Goal: Task Accomplishment & Management: Manage account settings

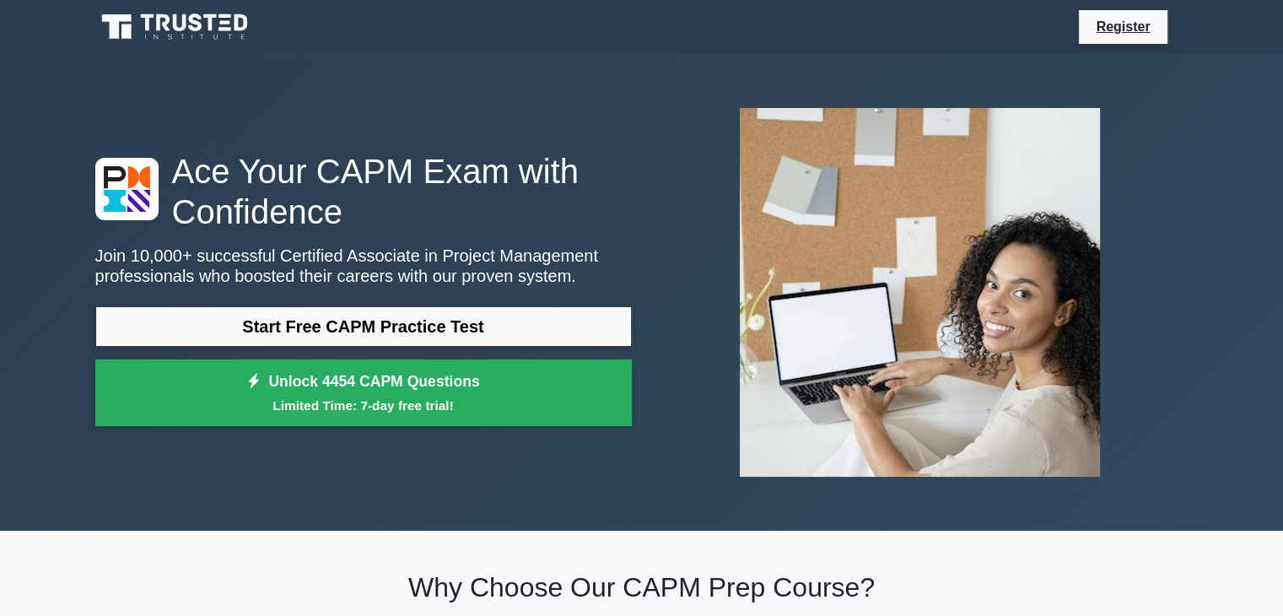
click at [198, 26] on icon at bounding box center [195, 22] width 13 height 18
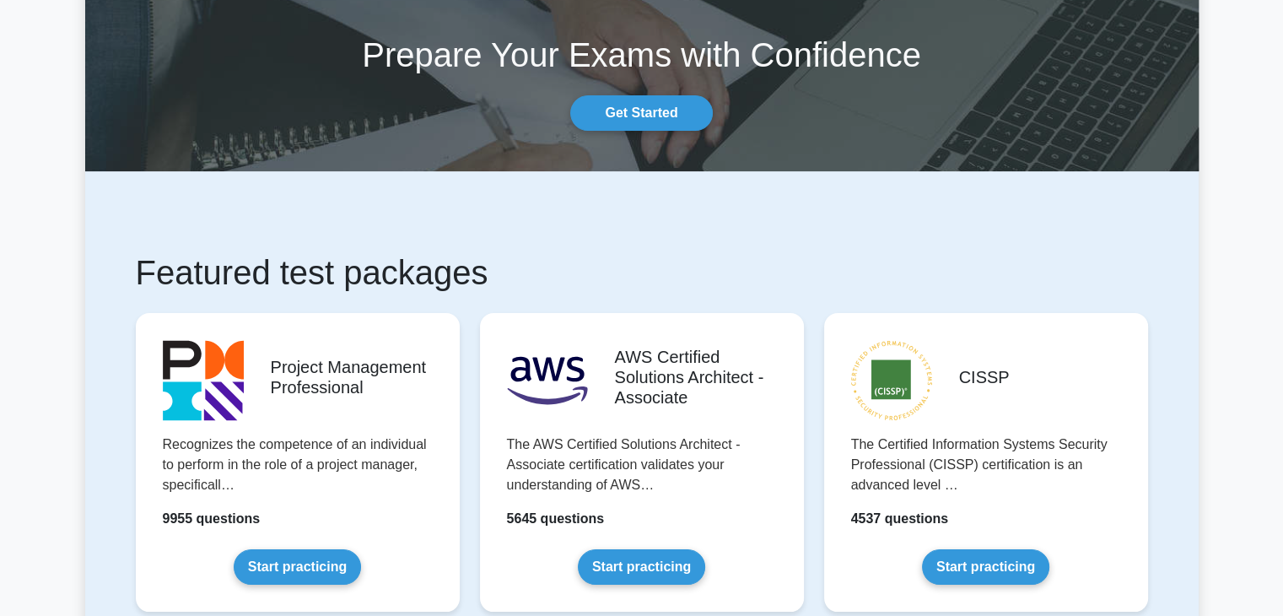
scroll to position [84, 0]
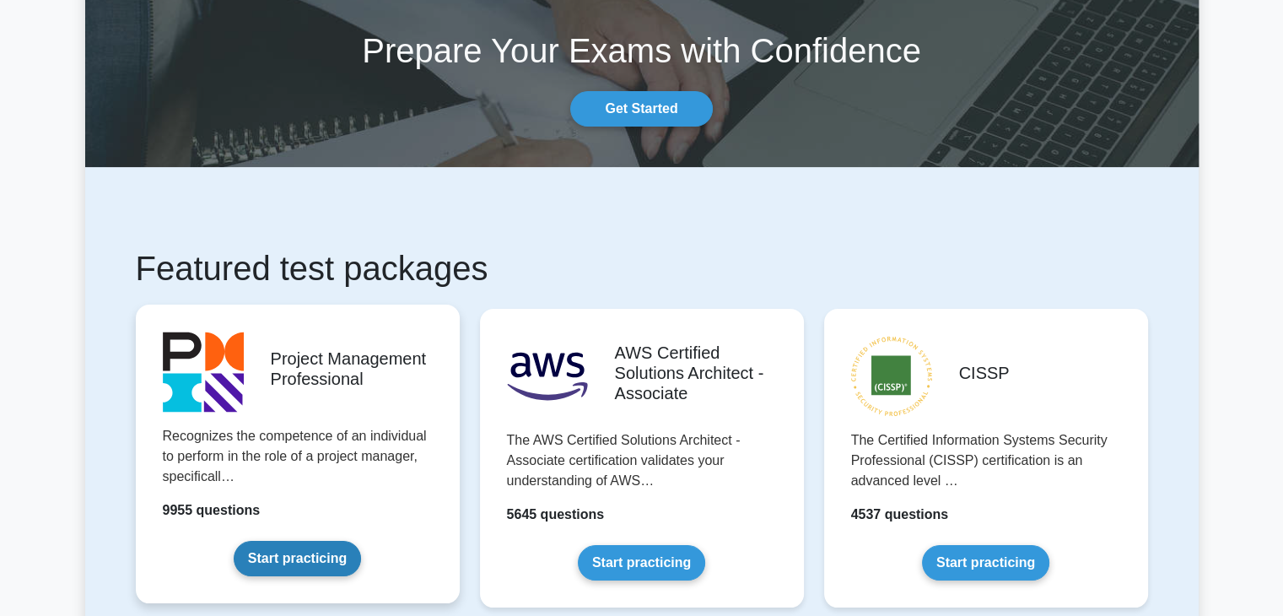
click at [293, 553] on link "Start practicing" at bounding box center [297, 558] width 127 height 35
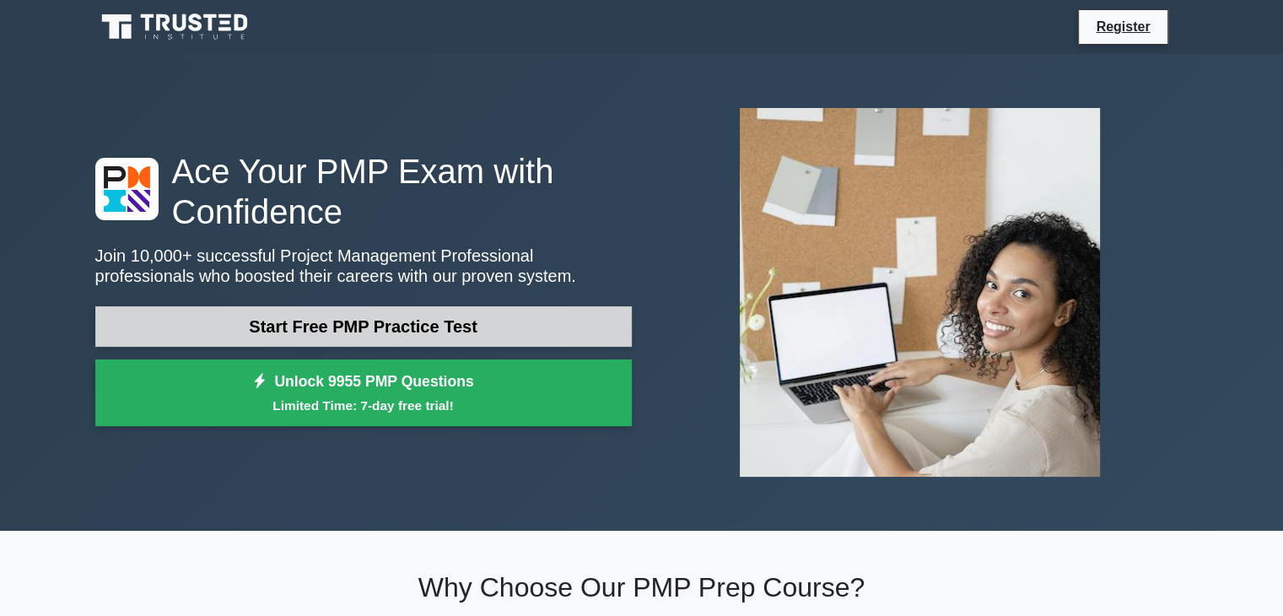
click at [531, 327] on link "Start Free PMP Practice Test" at bounding box center [363, 326] width 536 height 40
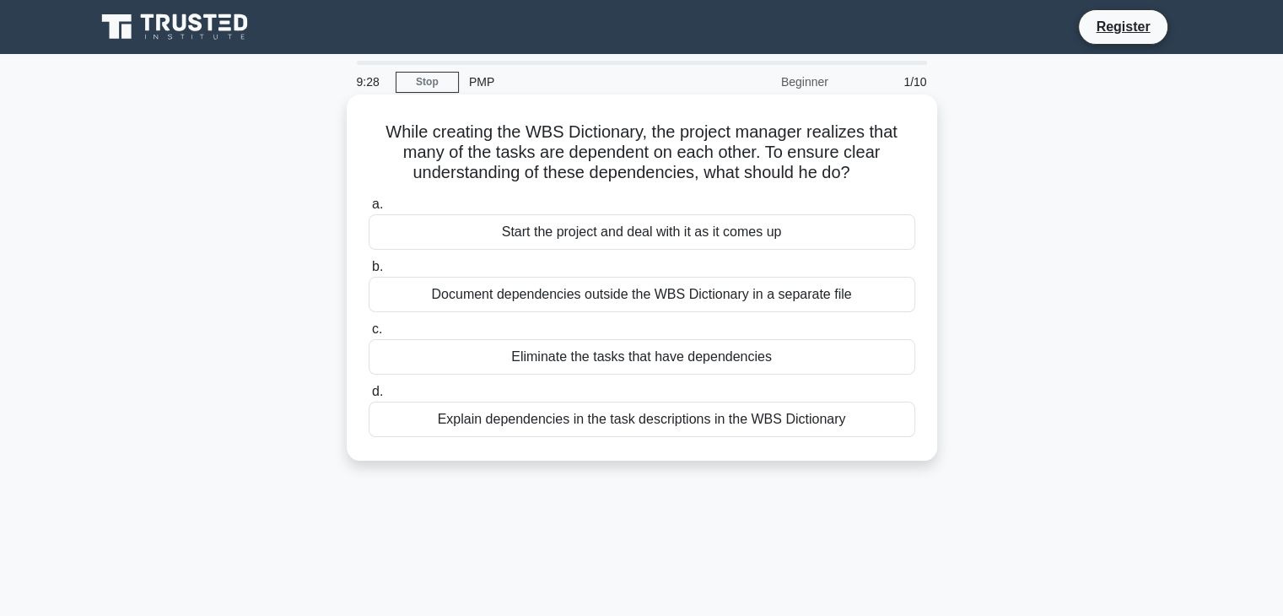
click at [528, 423] on div "Explain dependencies in the task descriptions in the WBS Dictionary" at bounding box center [642, 418] width 546 height 35
click at [369, 397] on input "d. Explain dependencies in the task descriptions in the WBS Dictionary" at bounding box center [369, 391] width 0 height 11
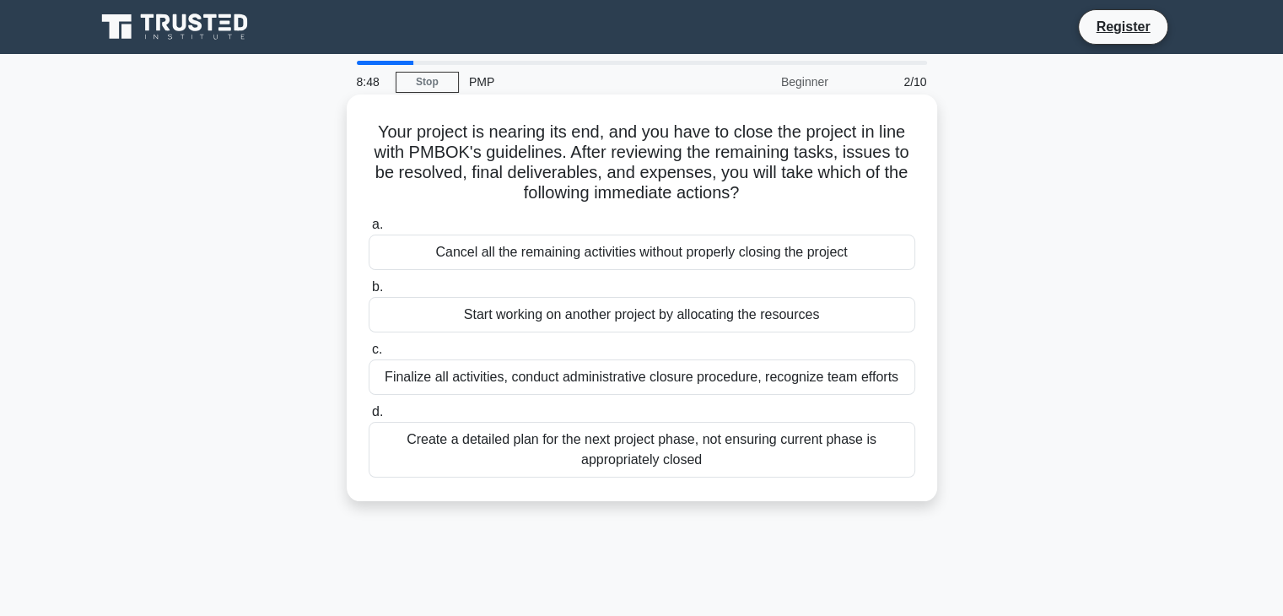
click at [699, 382] on div "Finalize all activities, conduct administrative closure procedure, recognize te…" at bounding box center [642, 376] width 546 height 35
click at [369, 355] on input "c. Finalize all activities, conduct administrative closure procedure, recognize…" at bounding box center [369, 349] width 0 height 11
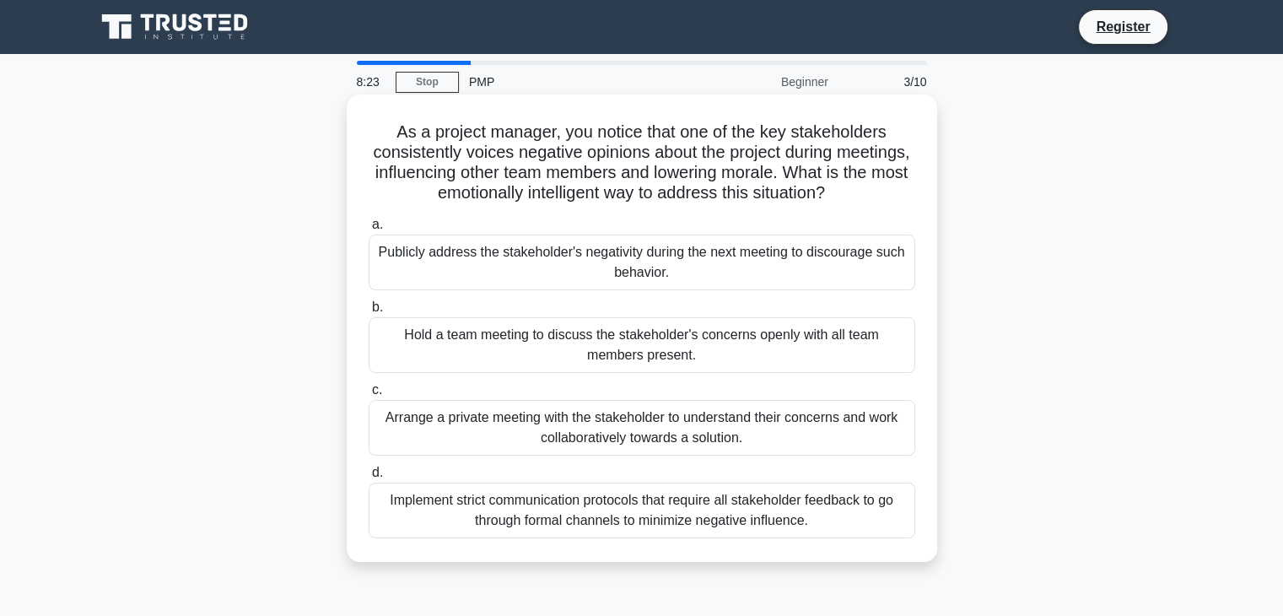
click at [589, 356] on div "Hold a team meeting to discuss the stakeholder's concerns openly with all team …" at bounding box center [642, 345] width 546 height 56
click at [369, 313] on input "b. Hold a team meeting to discuss the stakeholder's concerns openly with all te…" at bounding box center [369, 307] width 0 height 11
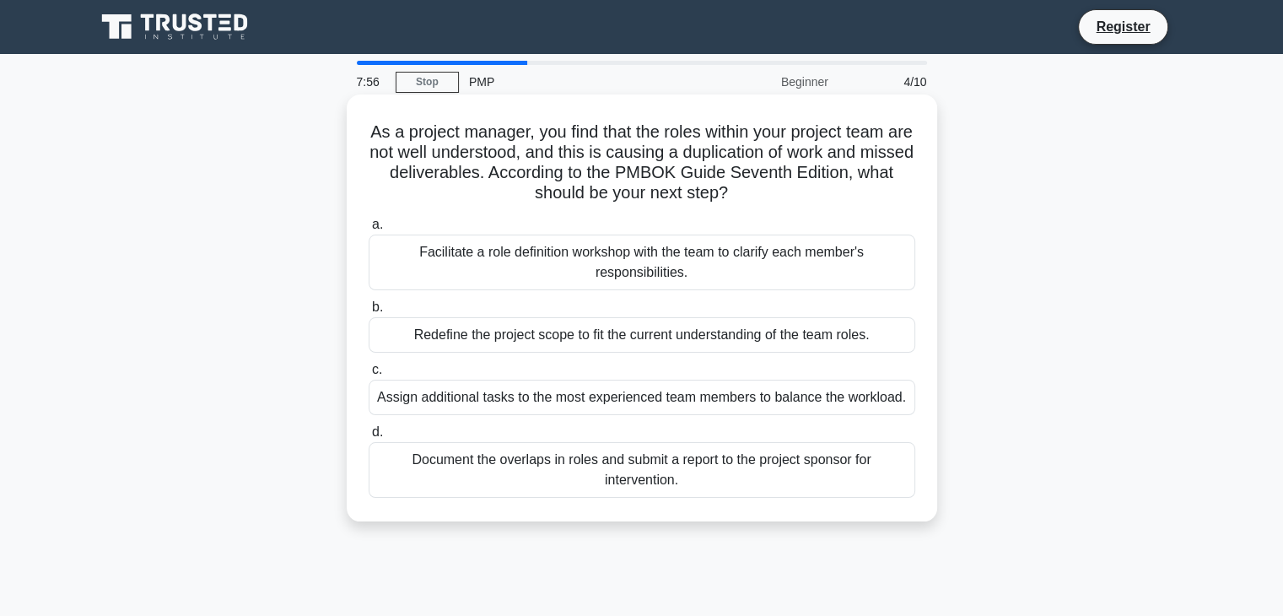
click at [509, 258] on div "Facilitate a role definition workshop with the team to clarify each member's re…" at bounding box center [642, 262] width 546 height 56
click at [369, 230] on input "a. Facilitate a role definition workshop with the team to clarify each member's…" at bounding box center [369, 224] width 0 height 11
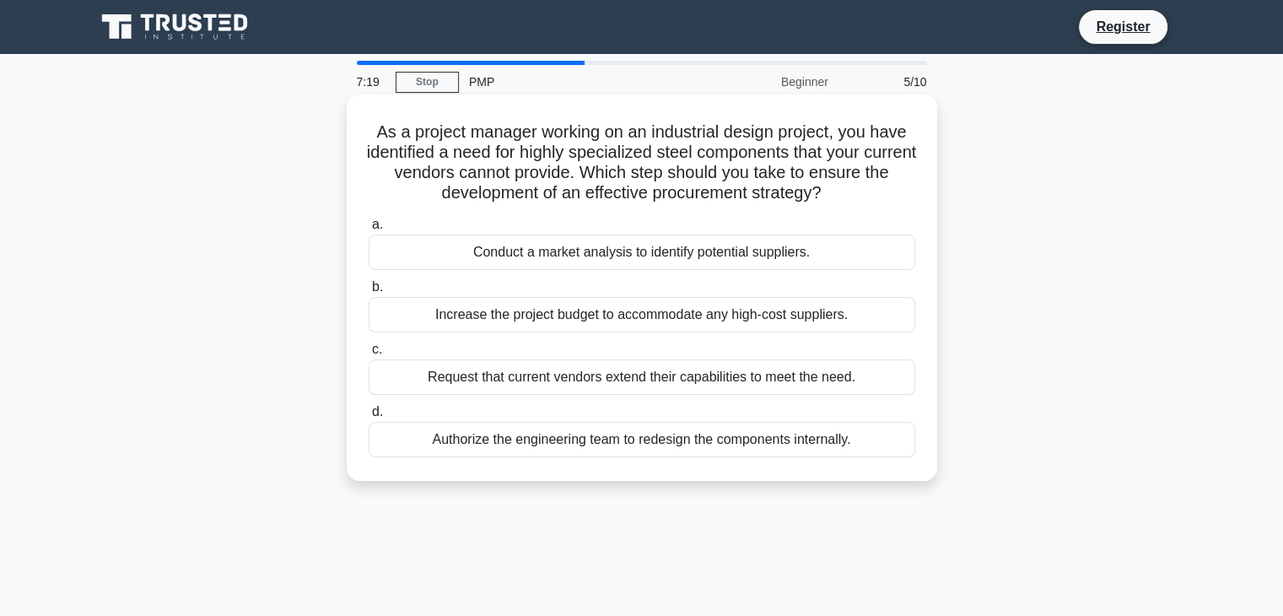
click at [579, 256] on div "Conduct a market analysis to identify potential suppliers." at bounding box center [642, 251] width 546 height 35
click at [369, 230] on input "a. Conduct a market analysis to identify potential suppliers." at bounding box center [369, 224] width 0 height 11
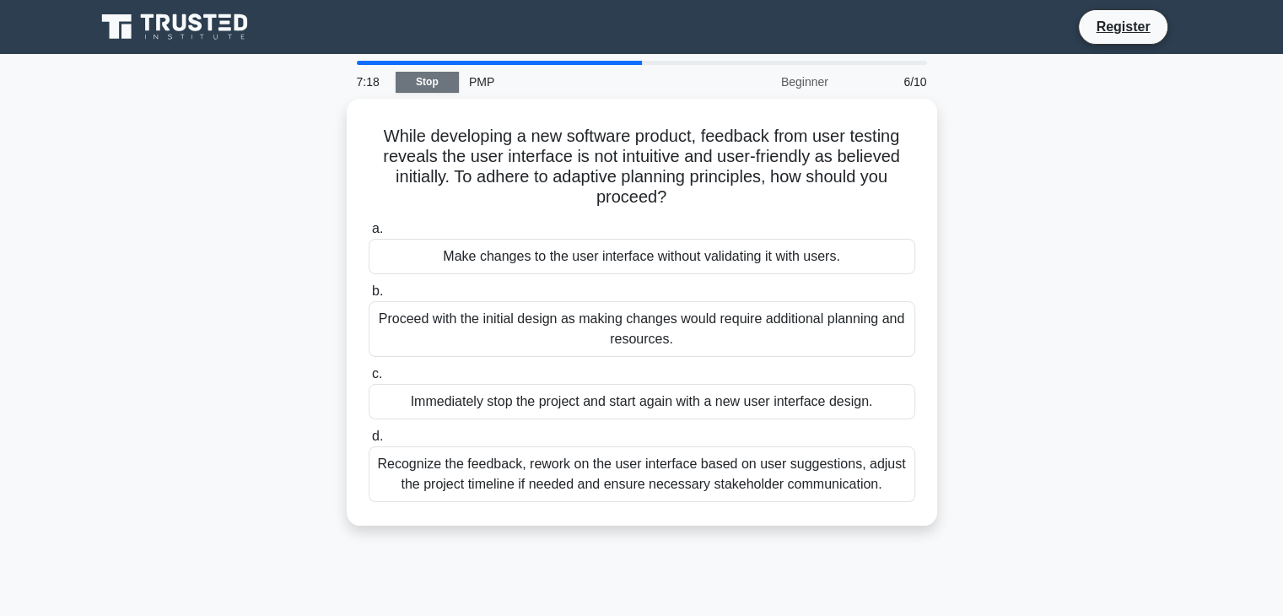
click at [415, 77] on link "Stop" at bounding box center [427, 82] width 63 height 21
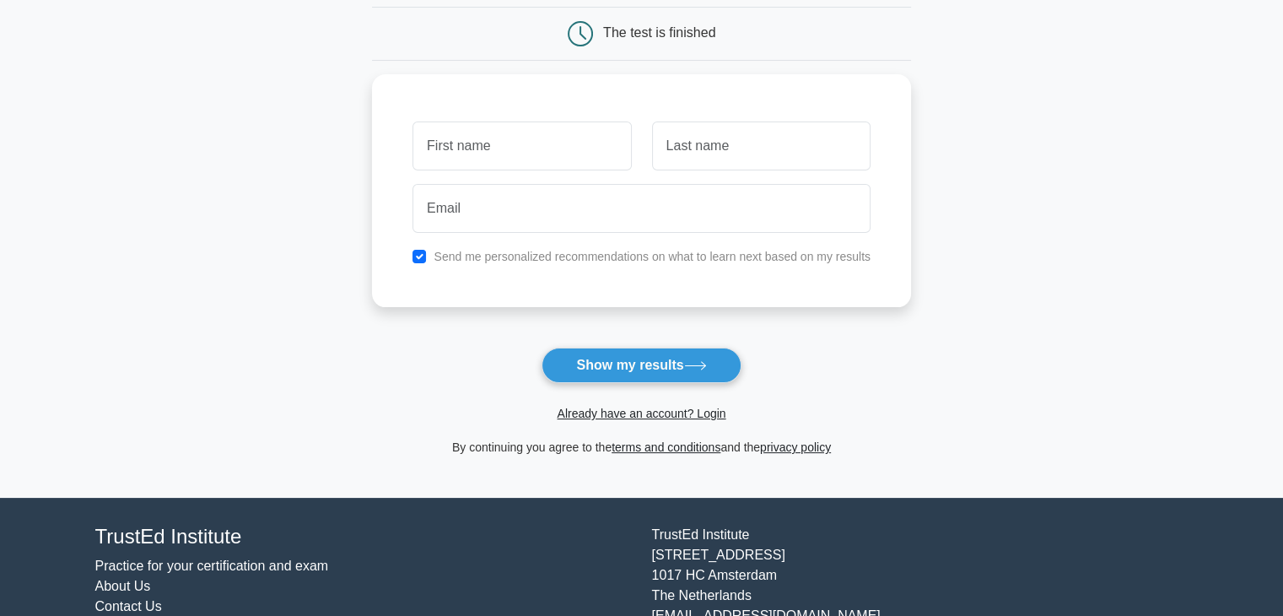
scroll to position [231, 0]
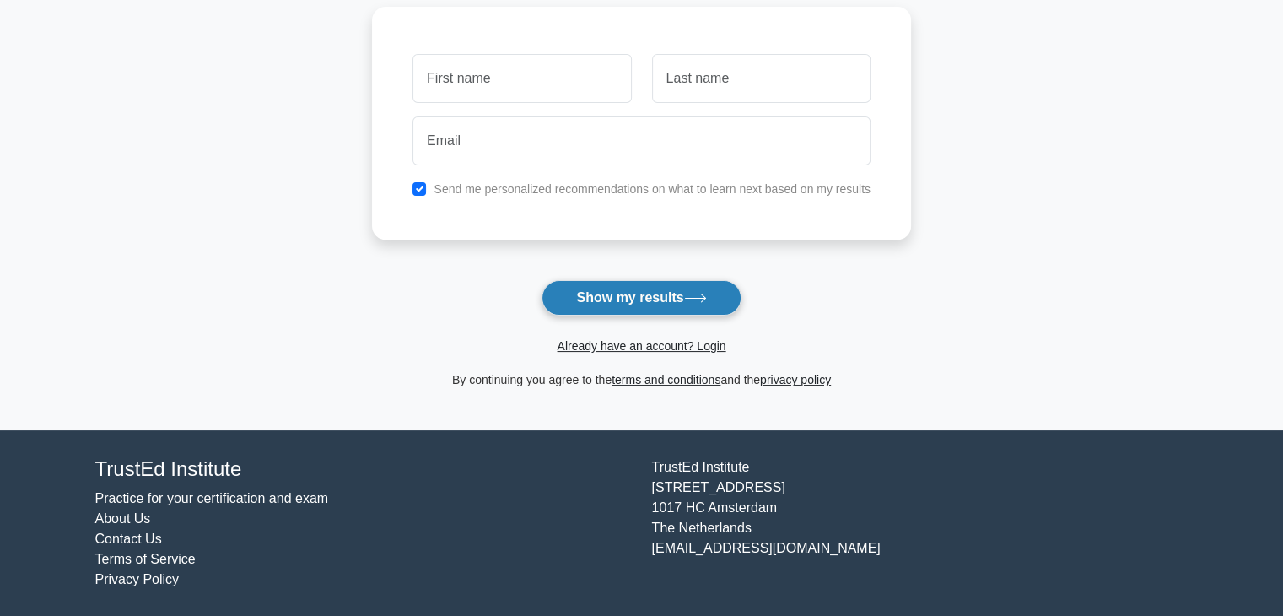
click at [665, 303] on button "Show my results" at bounding box center [640, 297] width 199 height 35
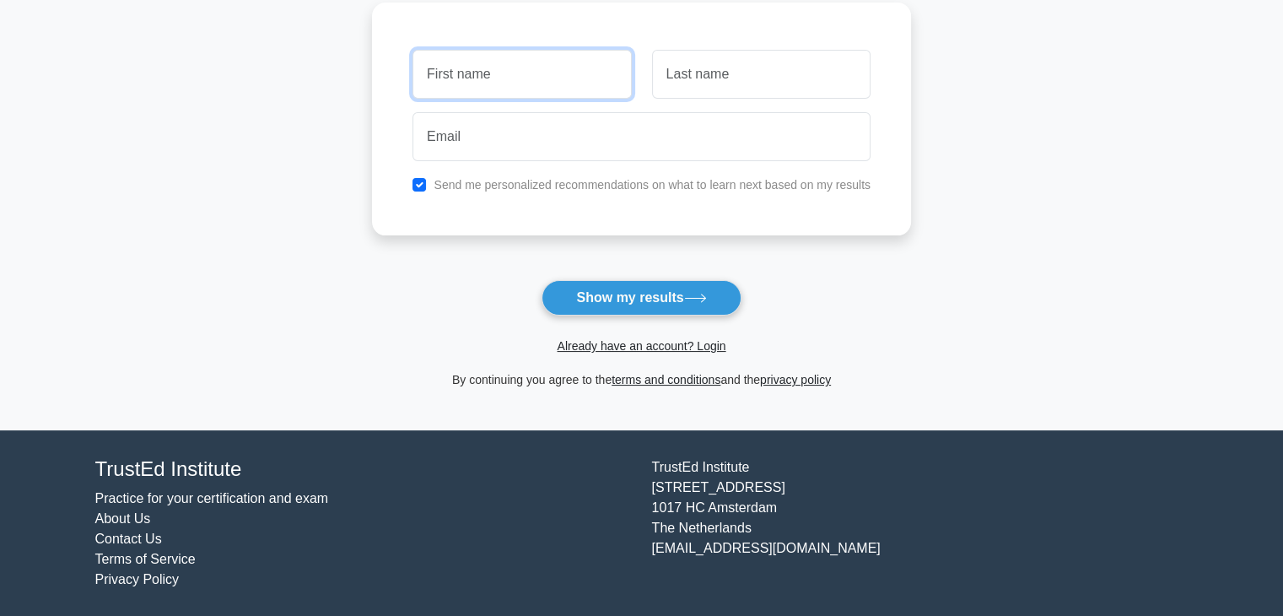
click at [514, 78] on input "text" at bounding box center [521, 74] width 218 height 49
type input "Dyah Bakti"
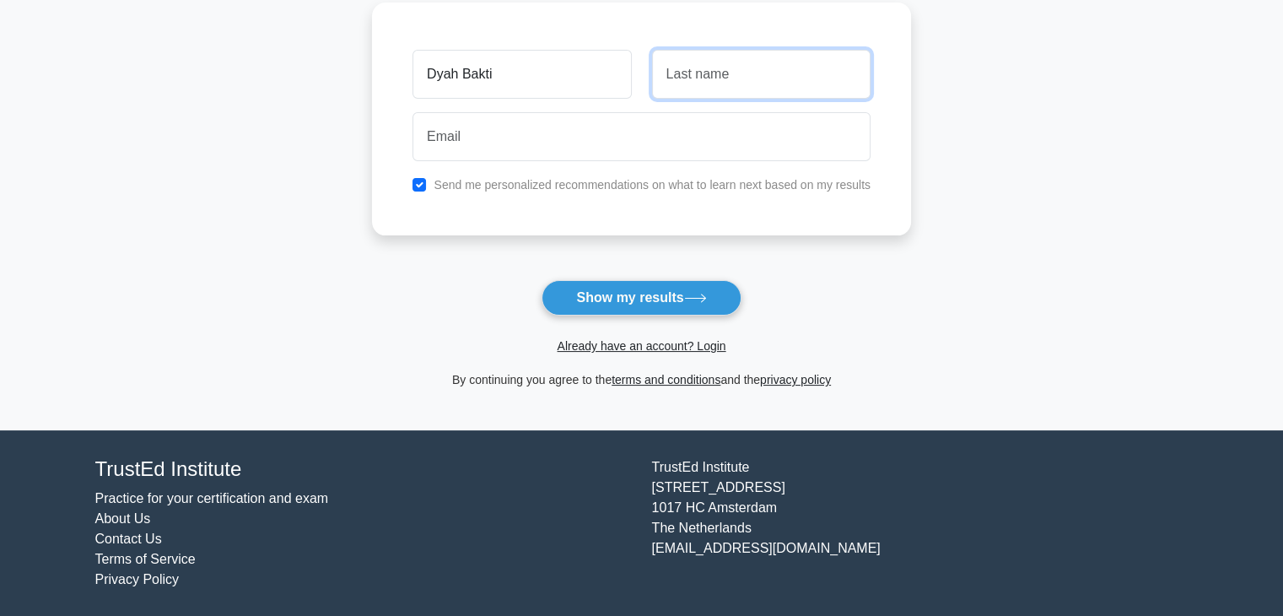
click at [728, 82] on input "text" at bounding box center [761, 74] width 218 height 49
type input "Persada"
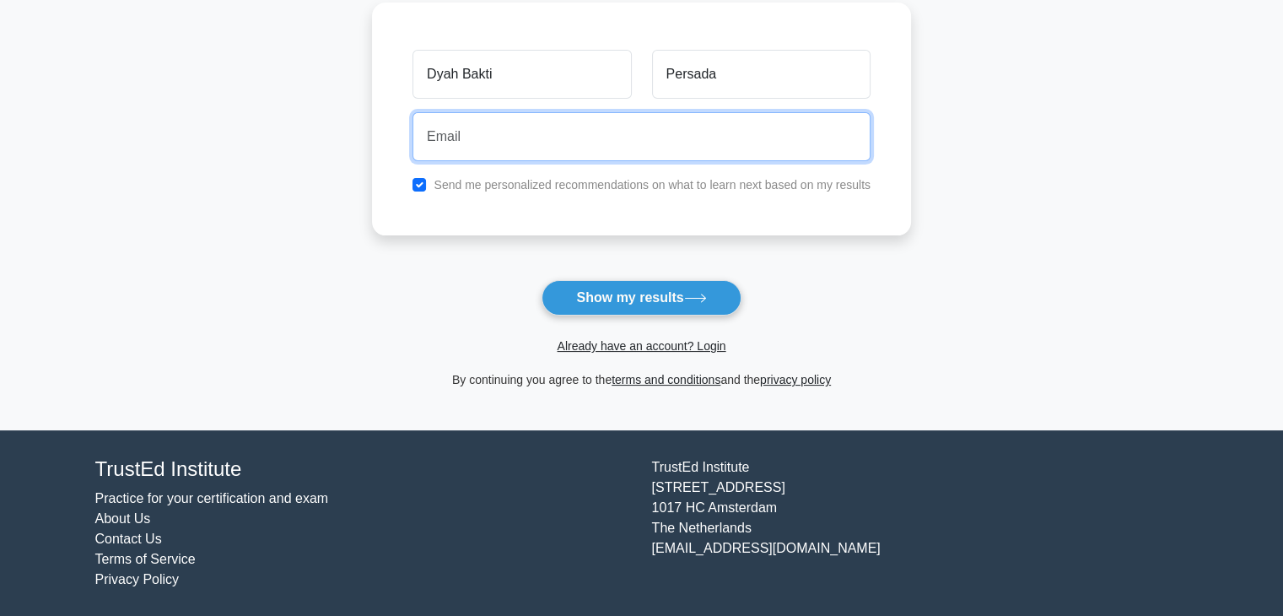
click at [525, 153] on input "email" at bounding box center [641, 136] width 458 height 49
type input "[EMAIL_ADDRESS][DOMAIN_NAME]"
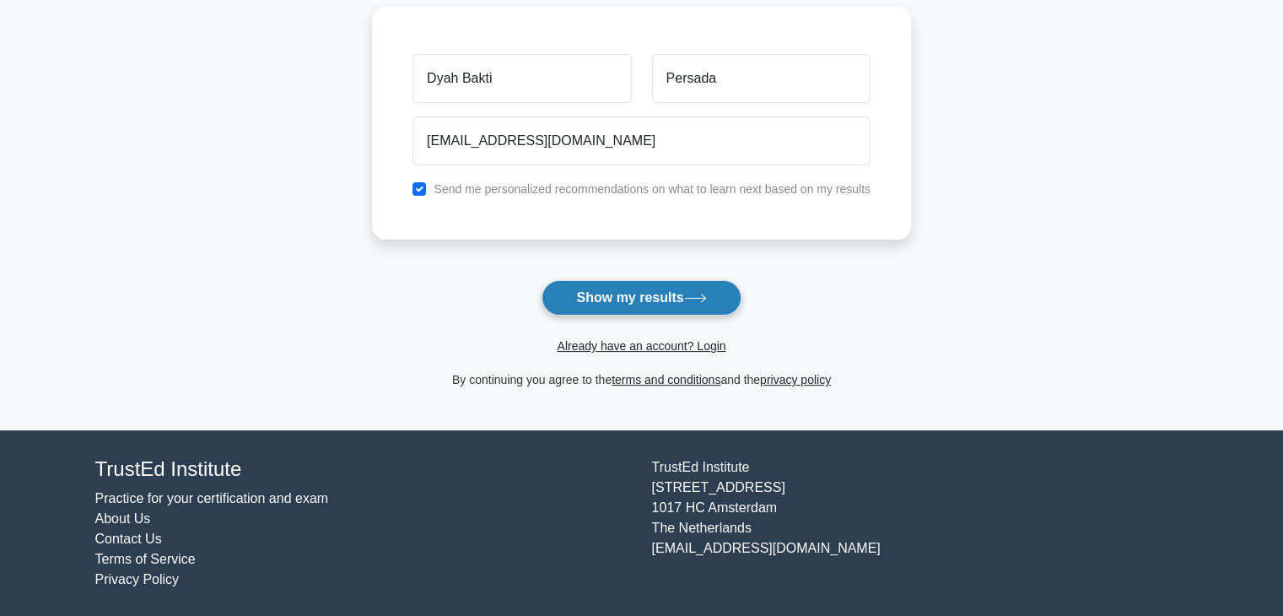
click at [643, 293] on button "Show my results" at bounding box center [640, 297] width 199 height 35
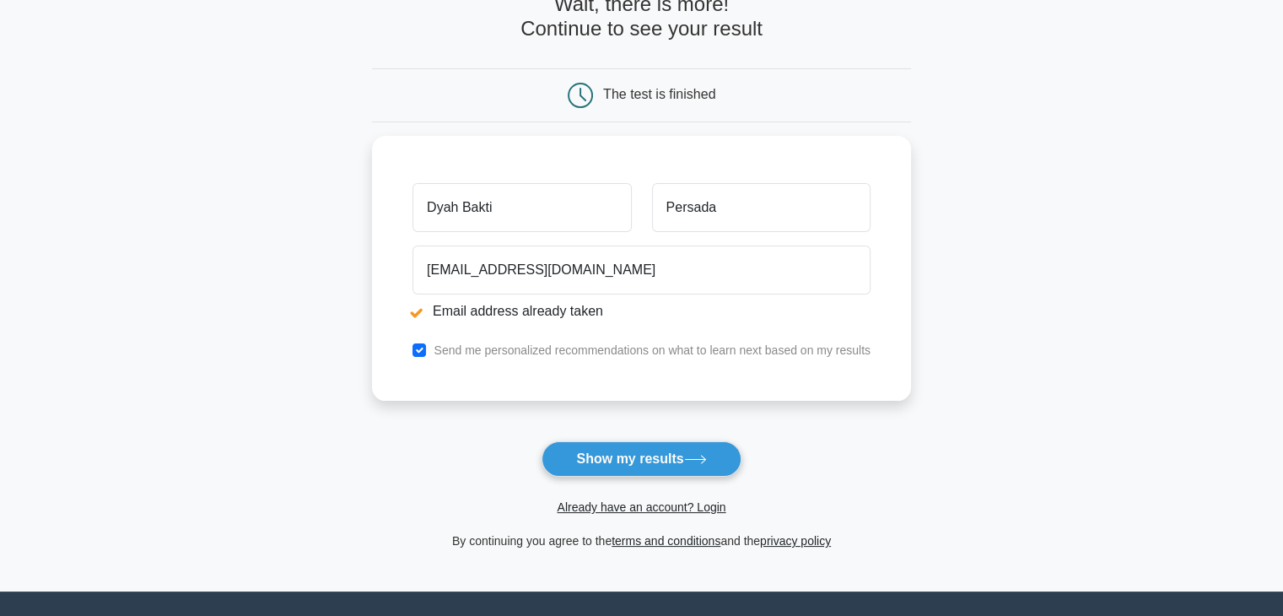
scroll to position [169, 0]
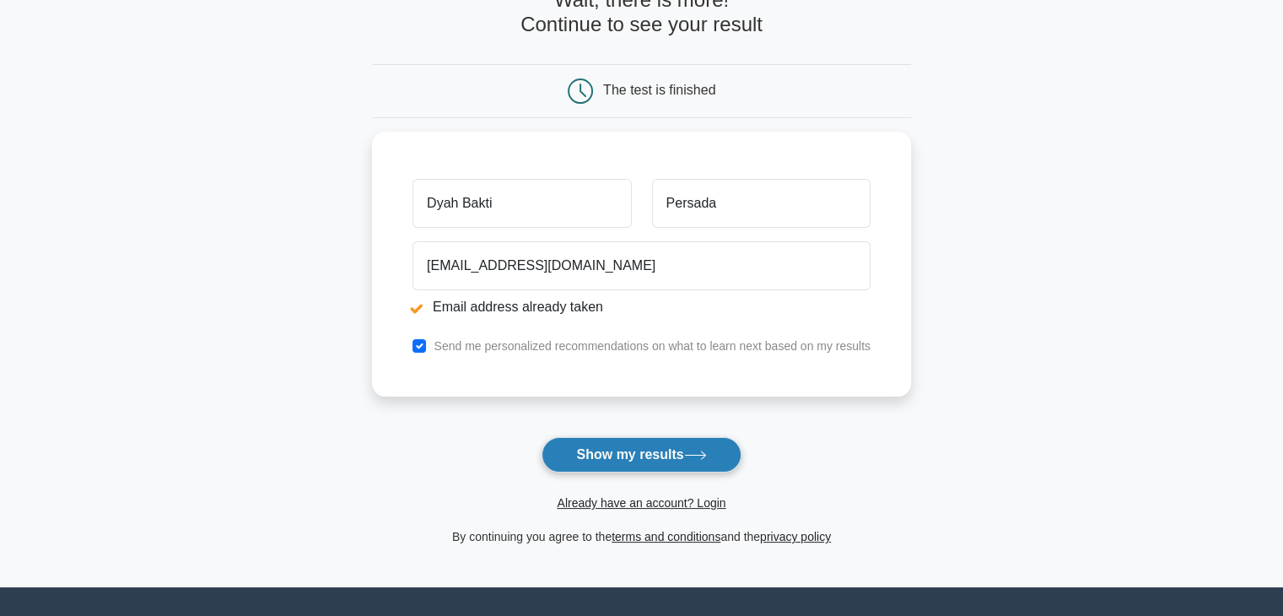
click at [627, 446] on button "Show my results" at bounding box center [640, 454] width 199 height 35
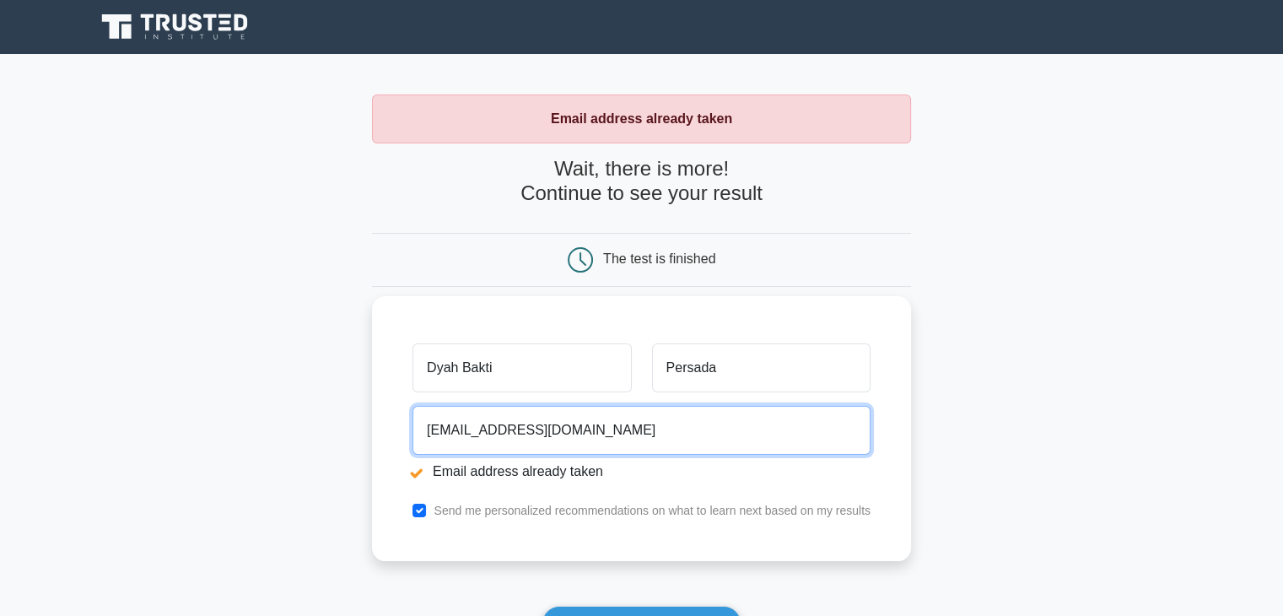
click at [548, 423] on input "d.bakti.persada@gmail.com" at bounding box center [641, 430] width 458 height 49
drag, startPoint x: 606, startPoint y: 423, endPoint x: 132, endPoint y: 332, distance: 482.6
click at [132, 332] on main "Email address already taken Wait, there is more! Continue to see your result Th…" at bounding box center [641, 405] width 1283 height 702
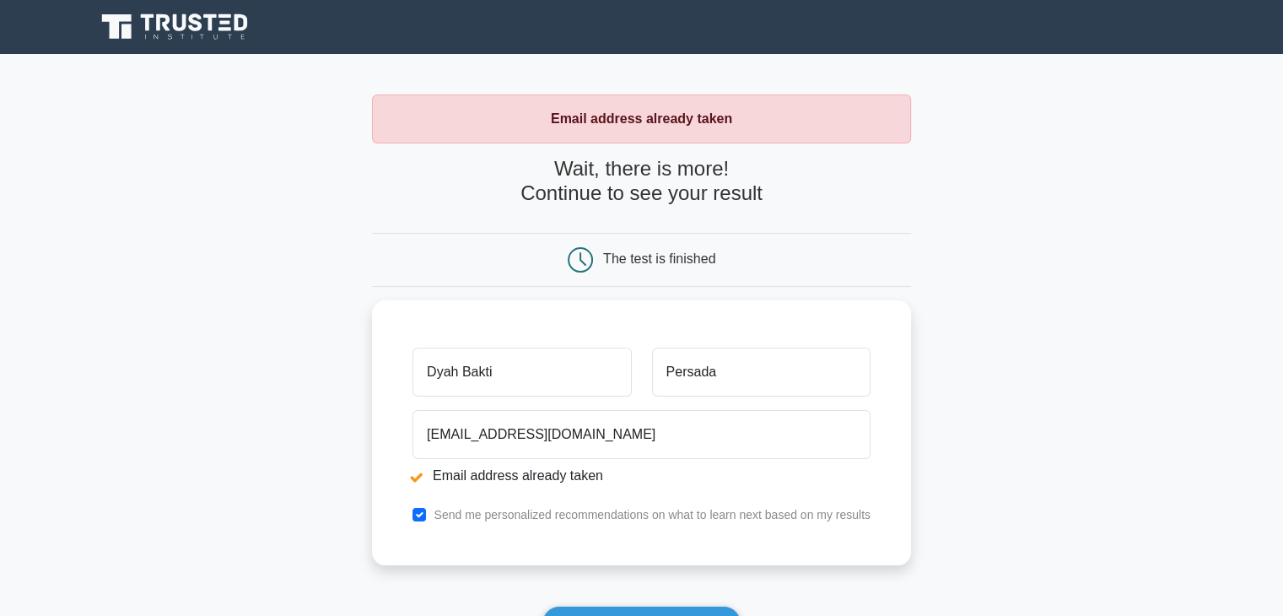
click at [200, 40] on icon at bounding box center [176, 27] width 162 height 32
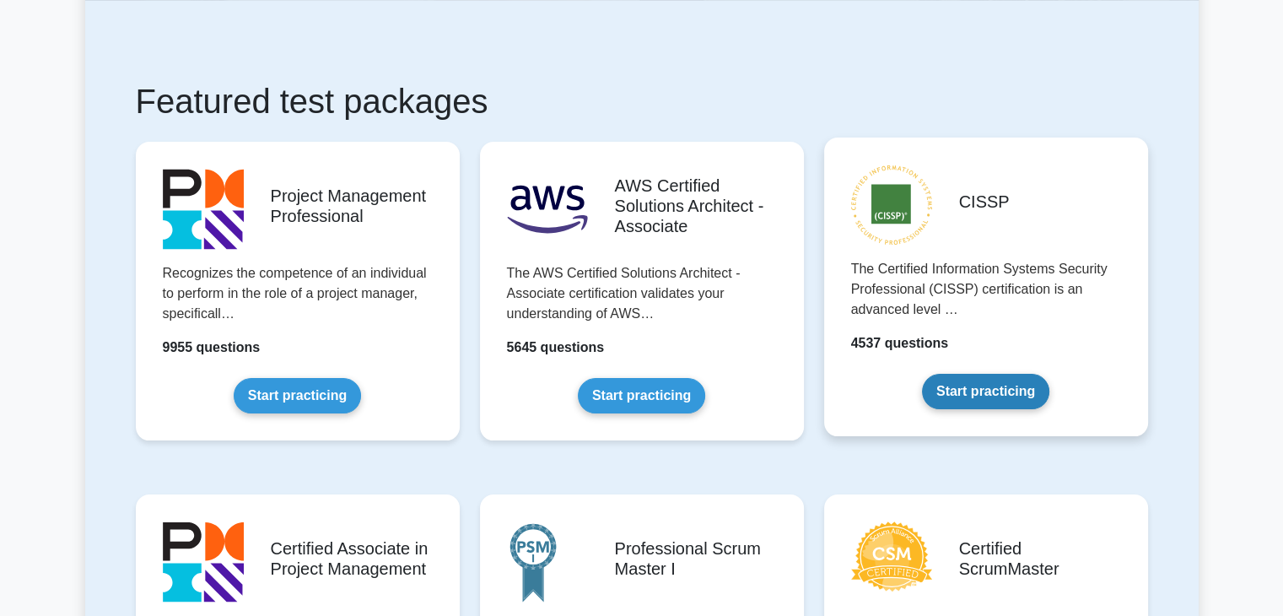
scroll to position [253, 0]
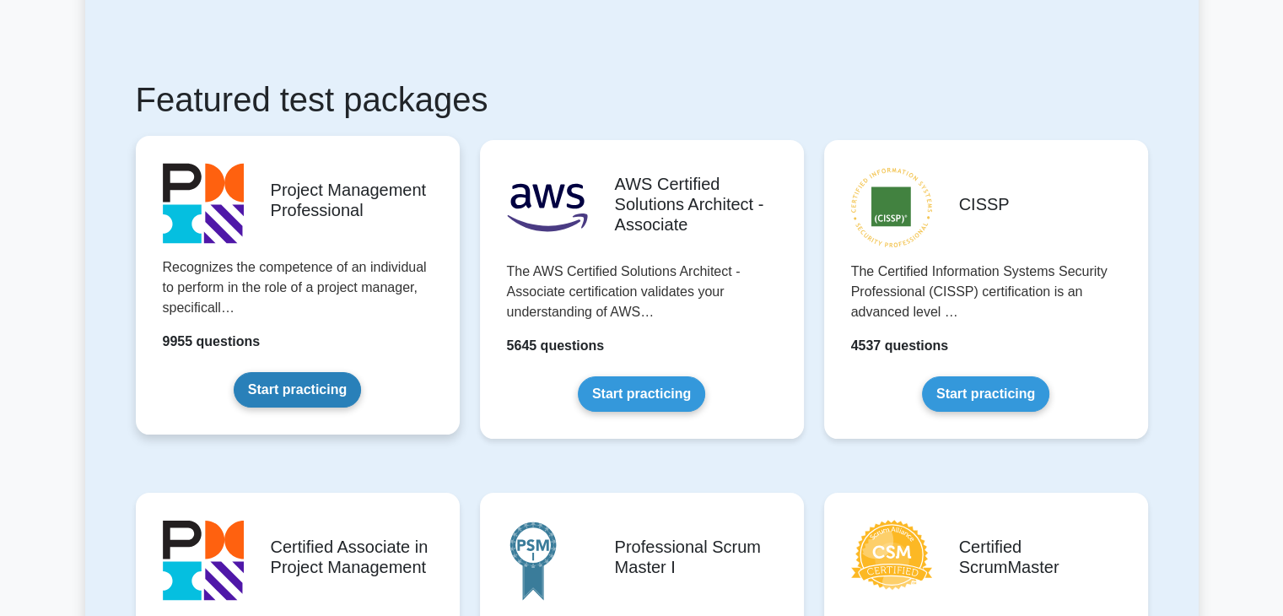
click at [234, 372] on link "Start practicing" at bounding box center [297, 389] width 127 height 35
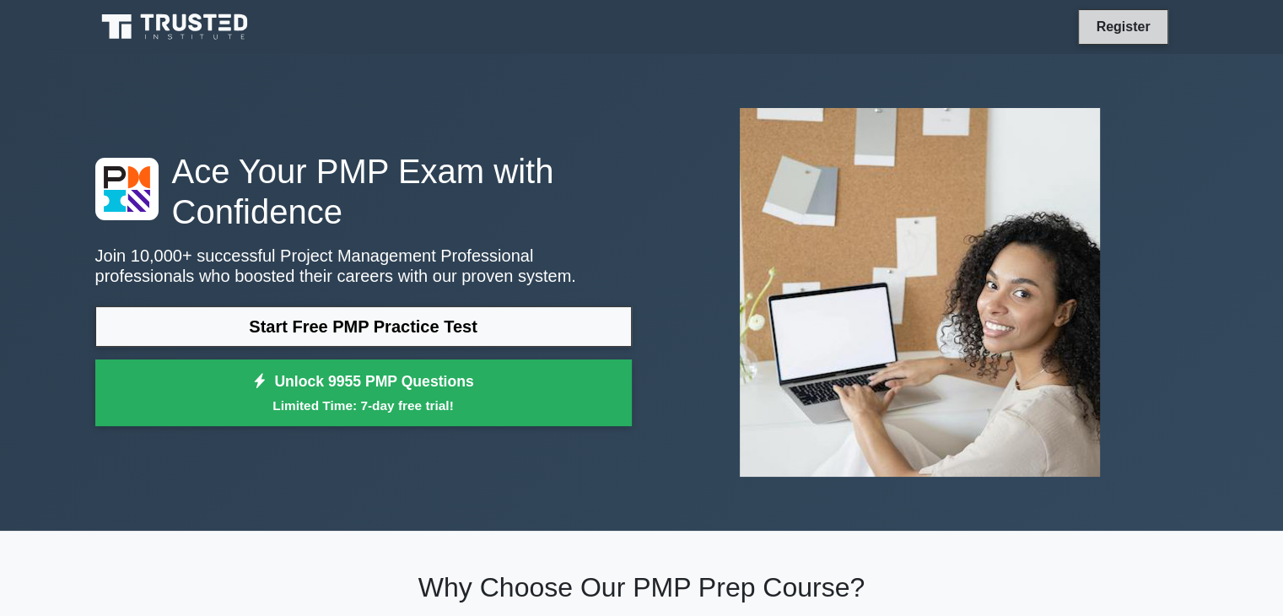
click at [1113, 24] on link "Register" at bounding box center [1122, 26] width 74 height 21
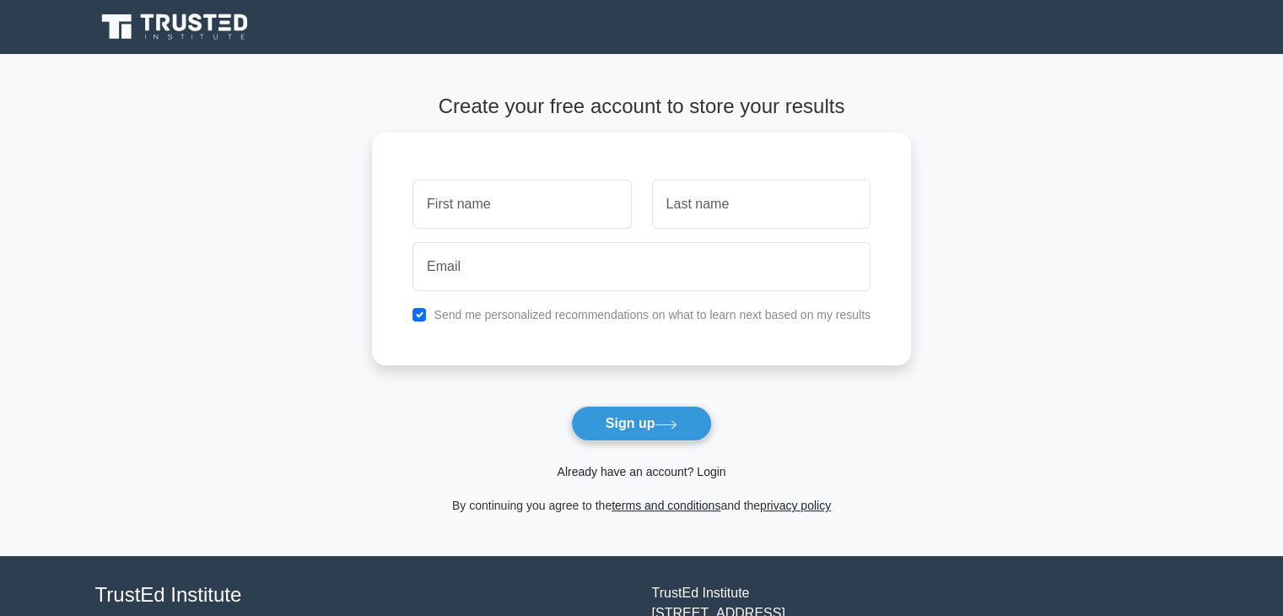
click at [611, 477] on link "Already have an account? Login" at bounding box center [641, 471] width 169 height 13
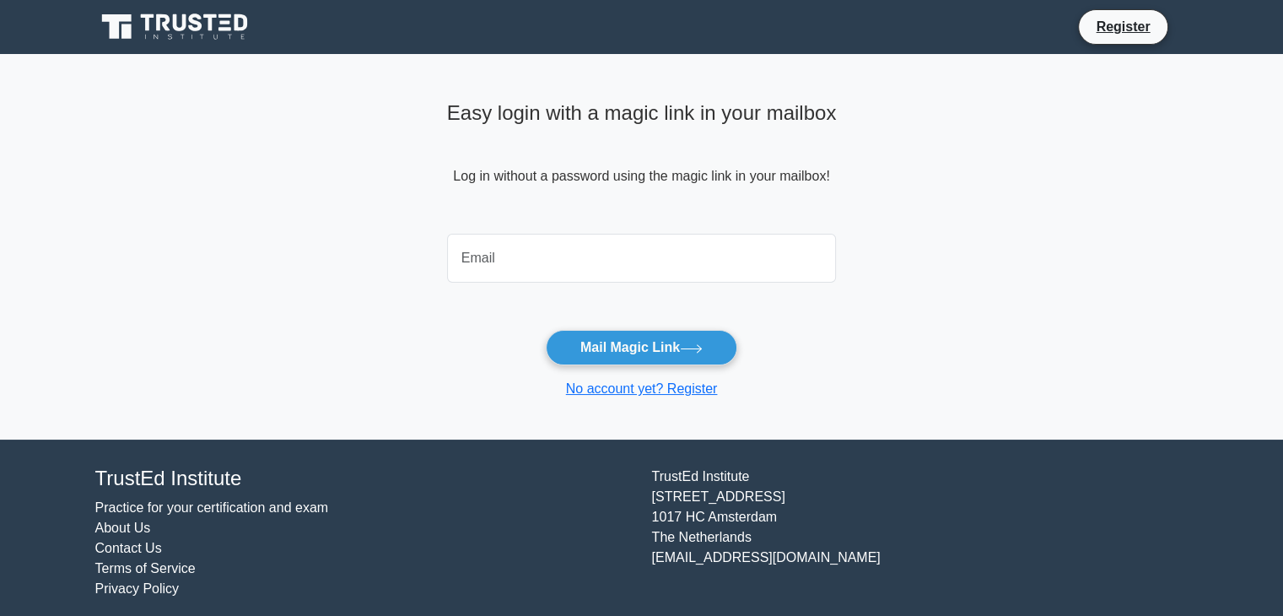
click at [513, 254] on input "email" at bounding box center [642, 258] width 390 height 49
type input "d.bakti.persada@gmail.com"
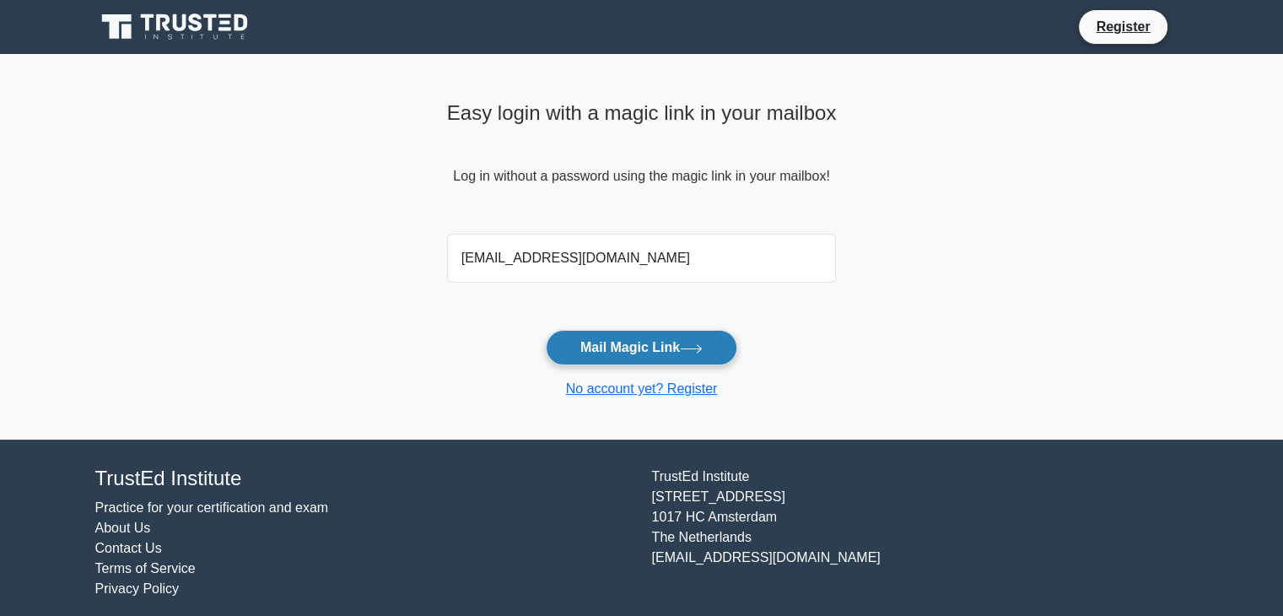
click at [596, 353] on button "Mail Magic Link" at bounding box center [641, 347] width 191 height 35
